Goal: Task Accomplishment & Management: Use online tool/utility

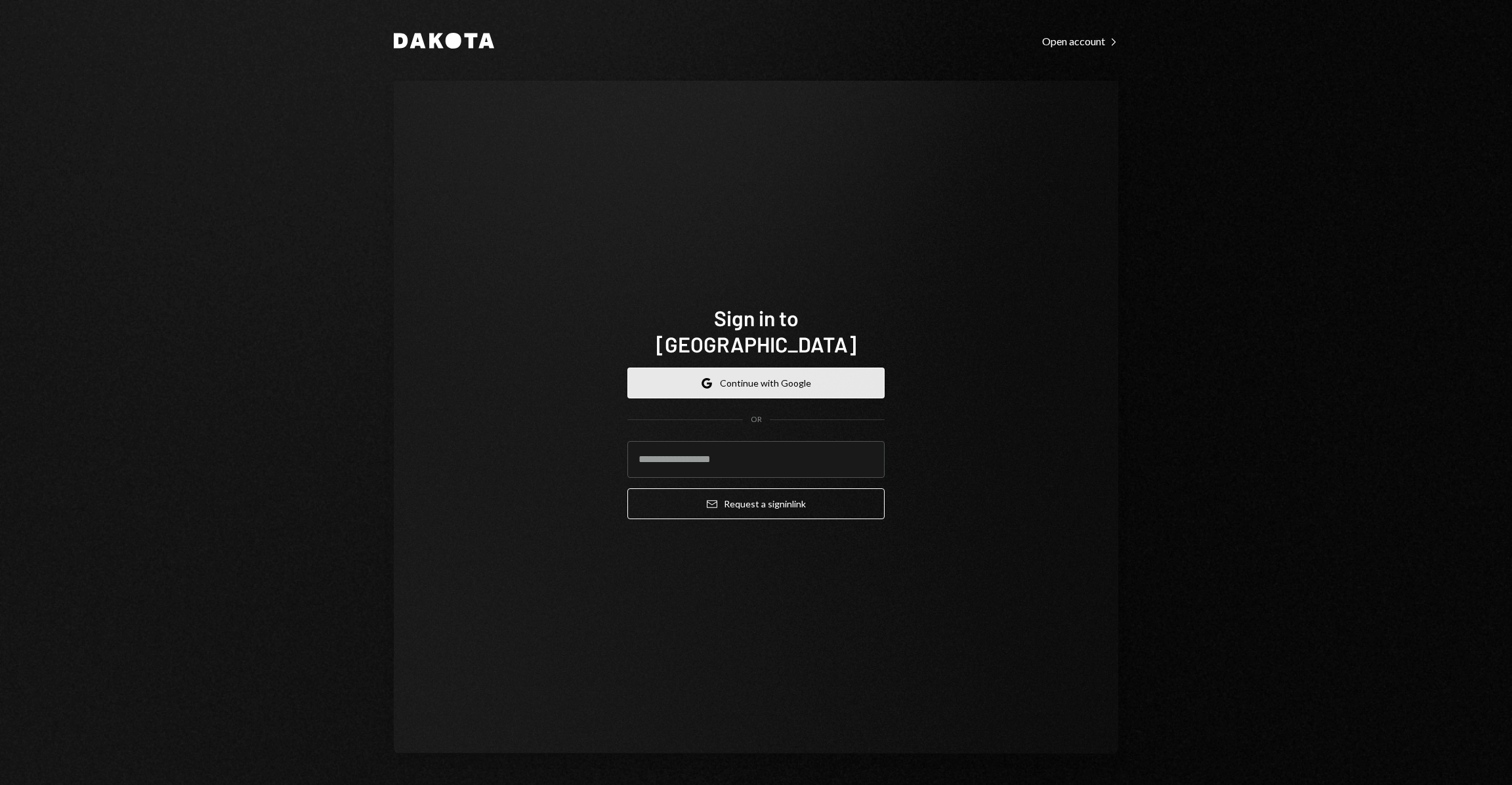
click at [669, 368] on button "Google Continue with Google" at bounding box center [756, 383] width 257 height 31
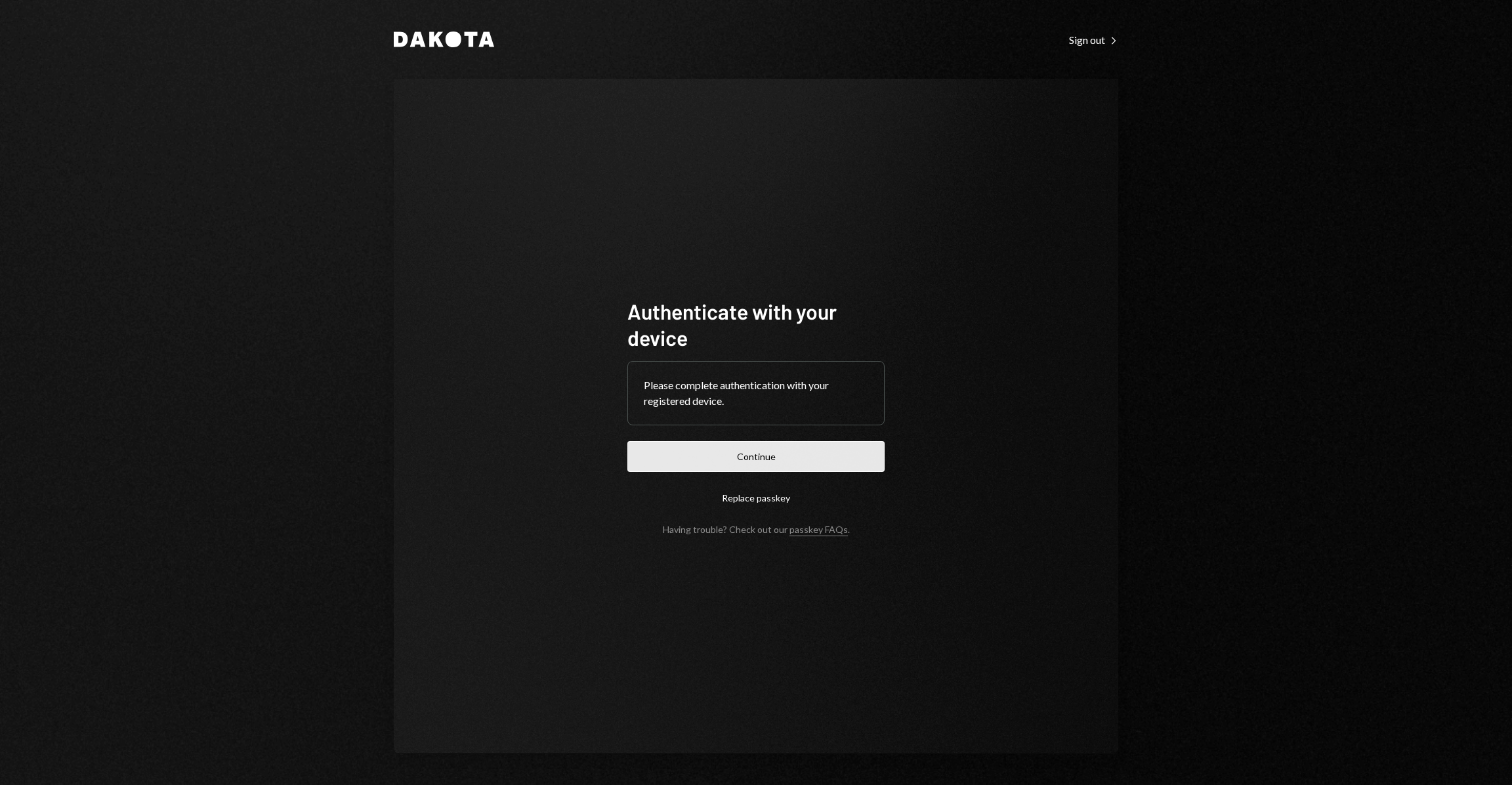
click at [795, 449] on button "Continue" at bounding box center [756, 457] width 257 height 31
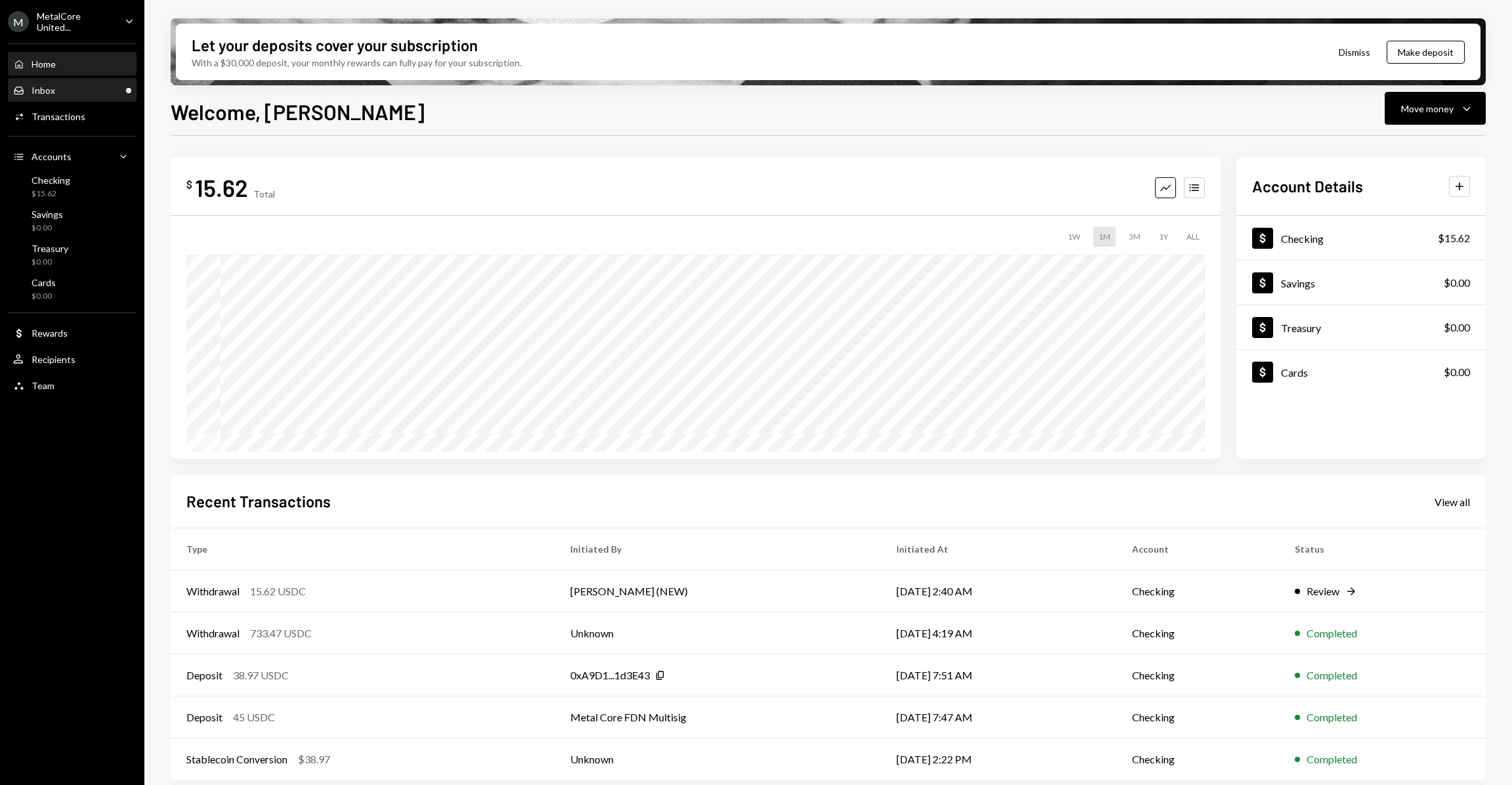
click at [68, 88] on div "Inbox Inbox" at bounding box center [71, 91] width 118 height 12
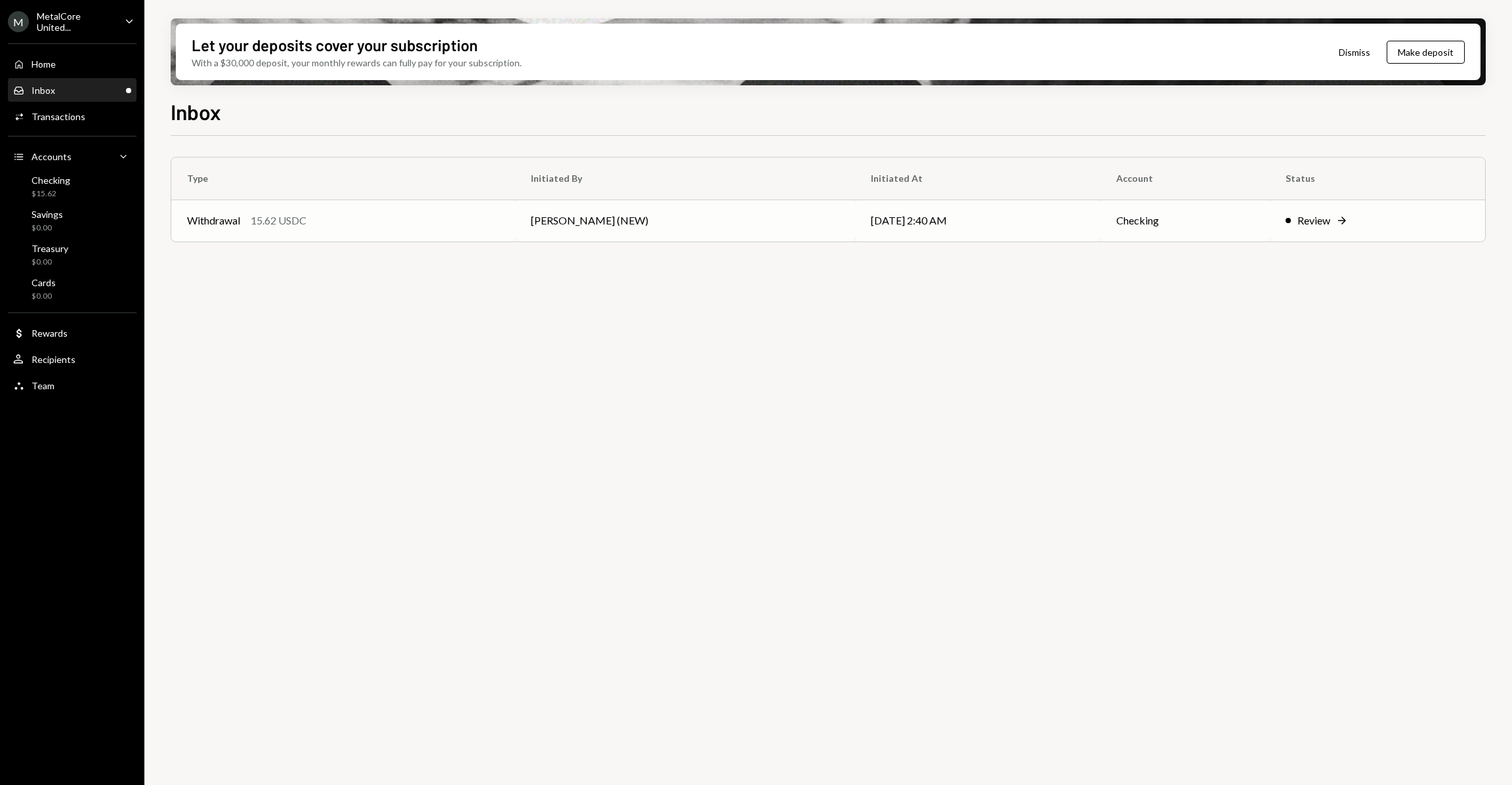
click at [1317, 231] on td "Review Right Arrow" at bounding box center [1377, 220] width 215 height 42
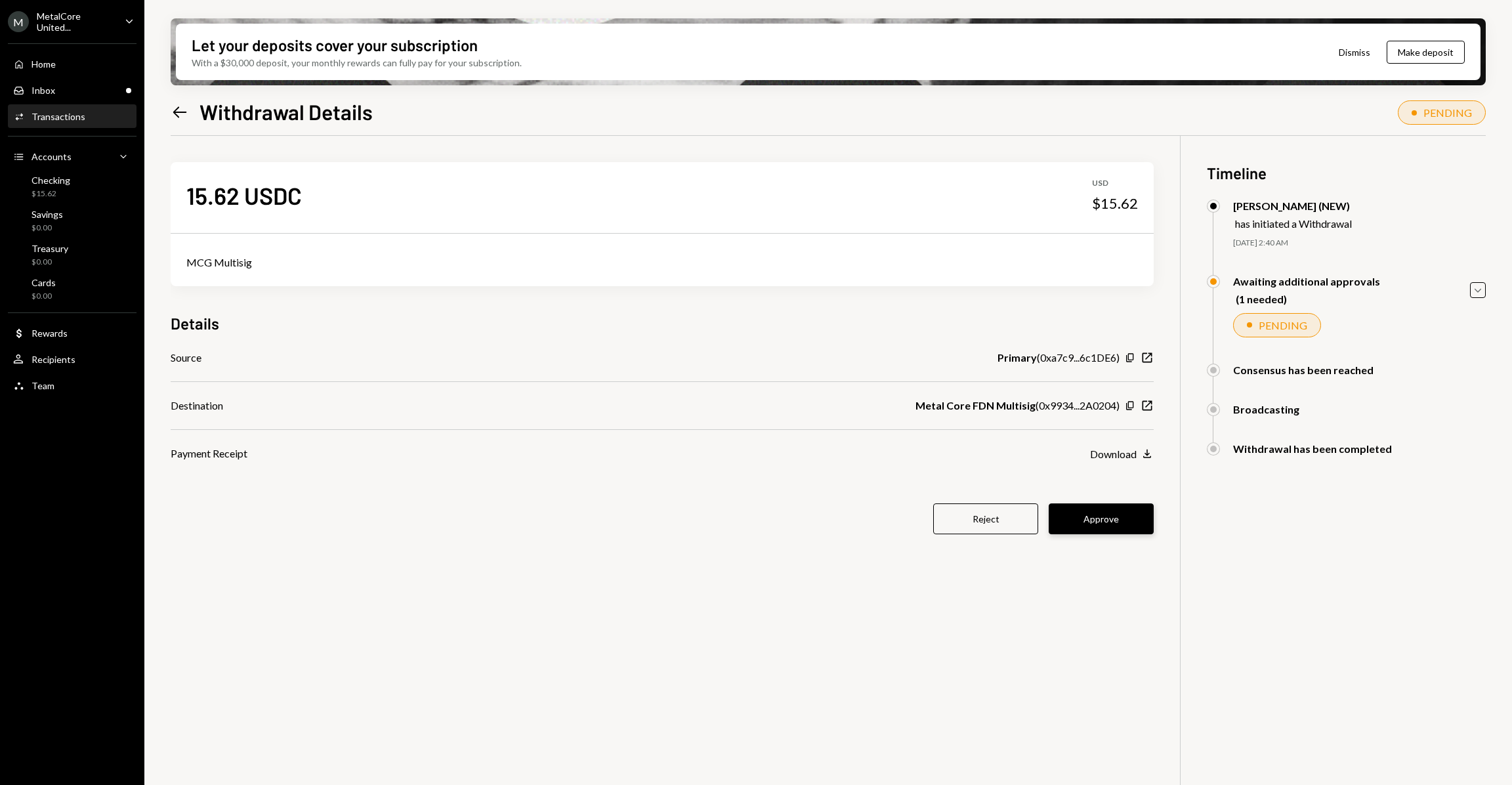
click at [1085, 523] on button "Approve" at bounding box center [1100, 519] width 105 height 31
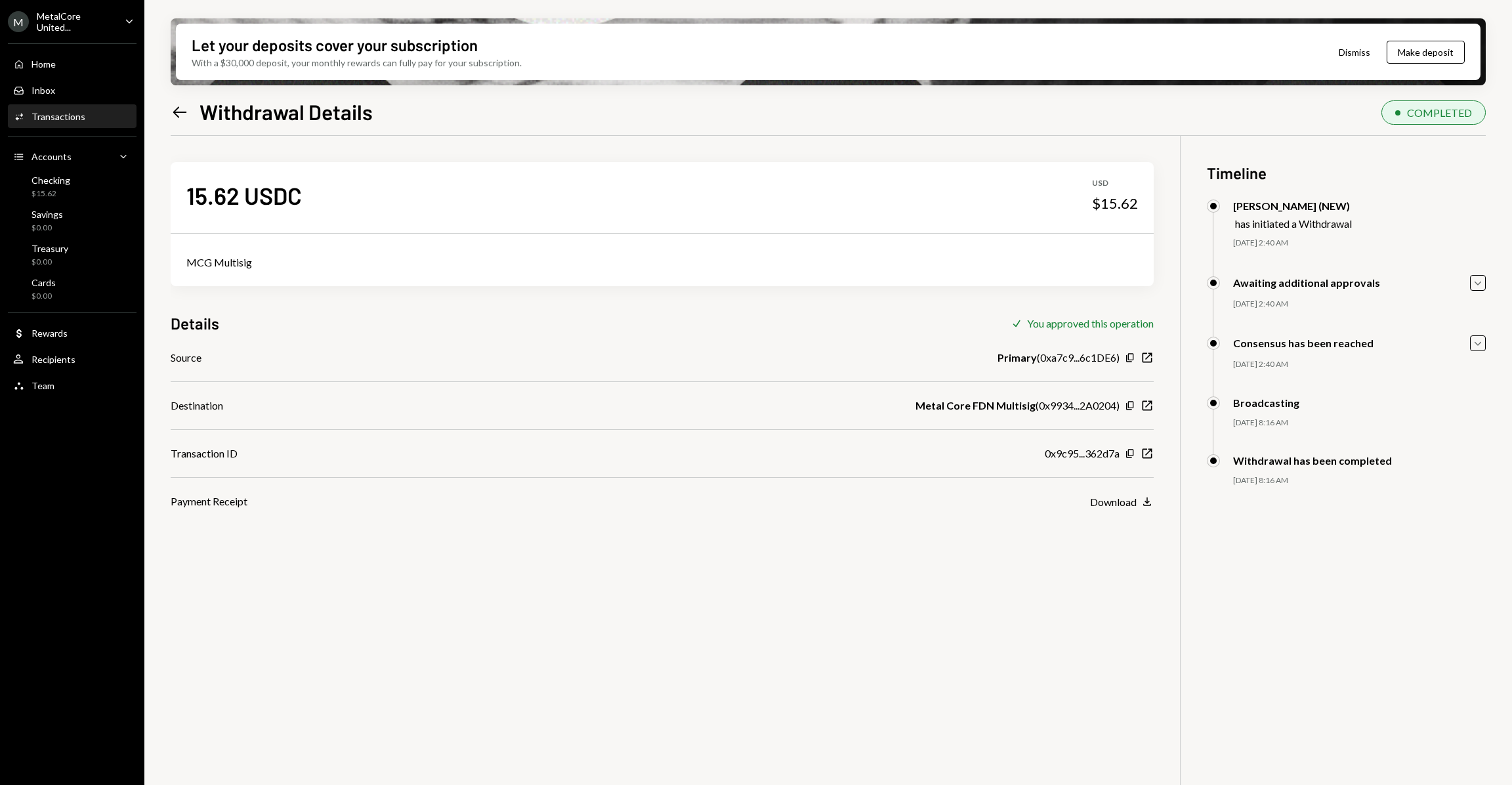
click at [123, 27] on icon "Caret Down" at bounding box center [129, 21] width 15 height 15
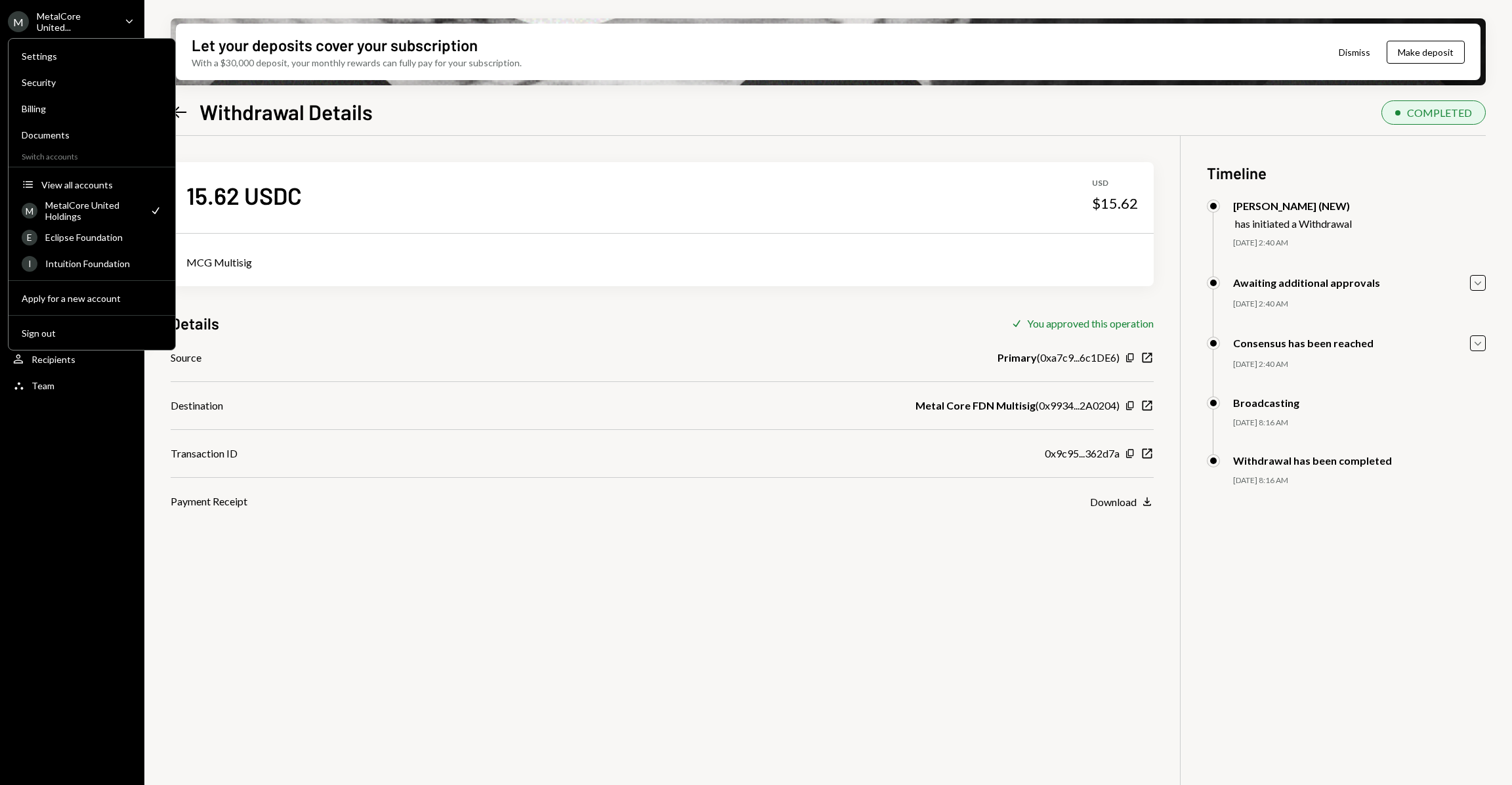
click at [700, 649] on div "15.62 USDC USD $15.62 MCG Multisig Details Check You approved this operation So…" at bounding box center [827, 528] width 1314 height 785
